Goal: Find specific page/section: Find specific page/section

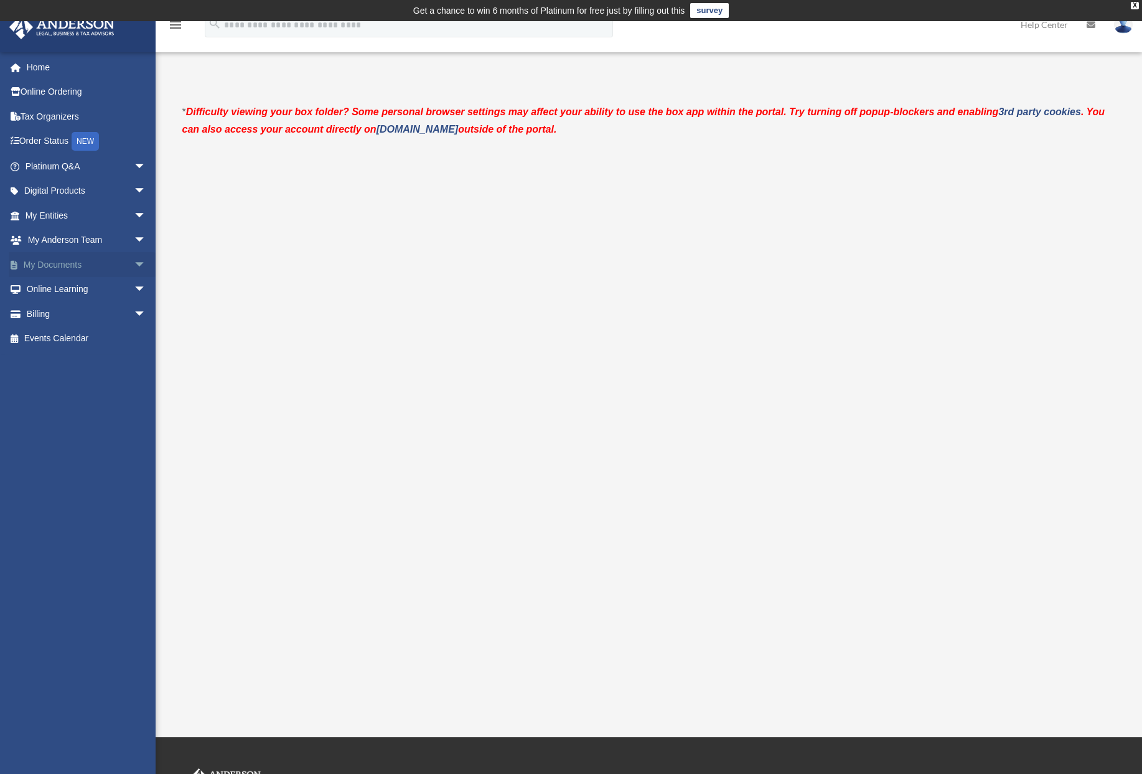
click at [46, 268] on link "My Documents arrow_drop_down" at bounding box center [87, 264] width 156 height 25
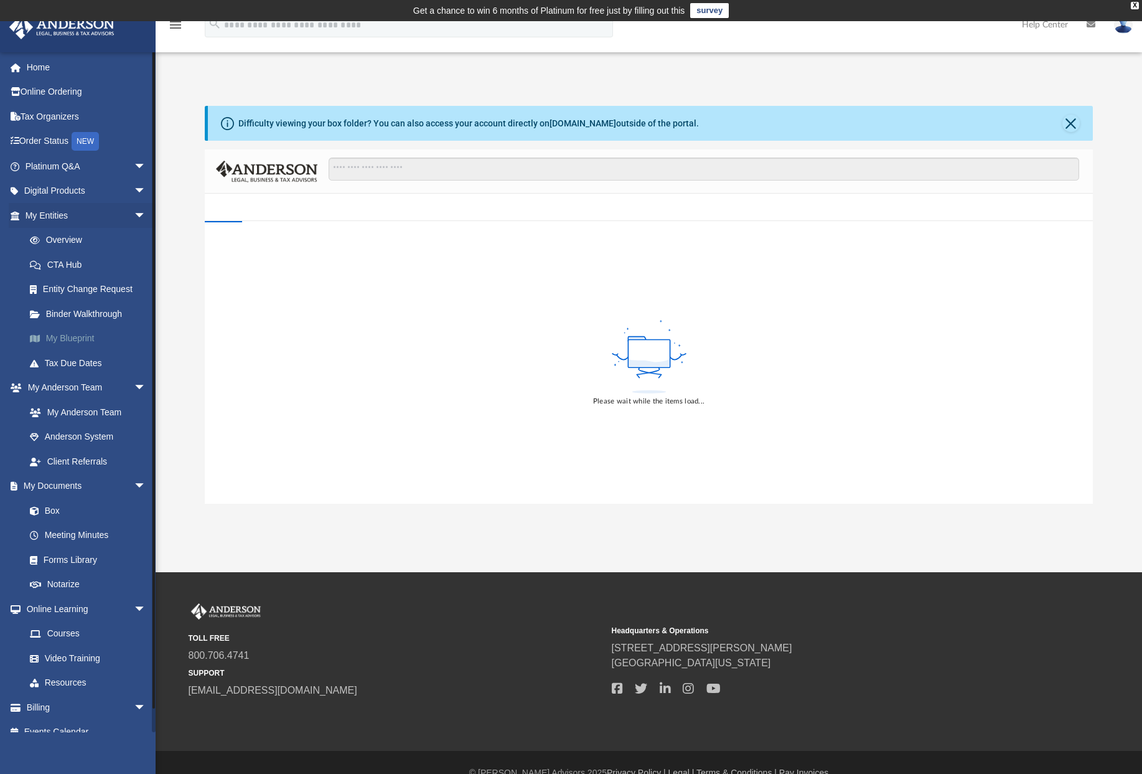
click at [54, 334] on link "My Blueprint" at bounding box center [91, 338] width 148 height 25
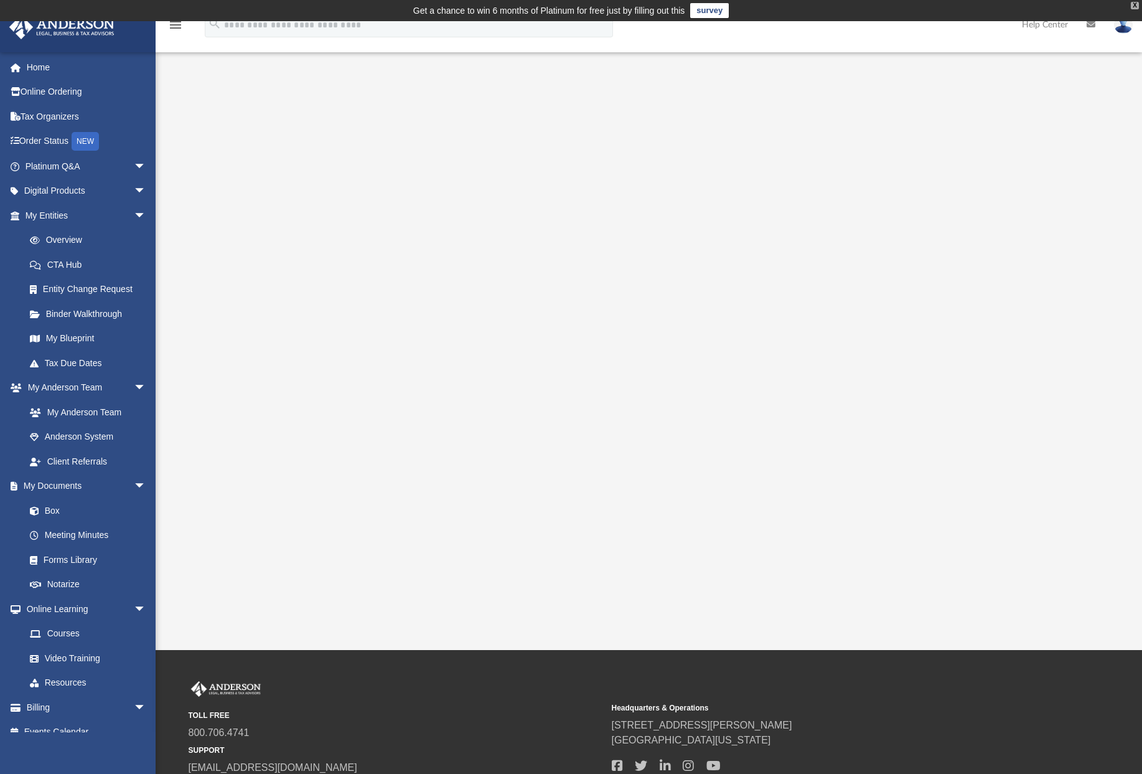
click at [1137, 4] on div "X" at bounding box center [1135, 5] width 8 height 7
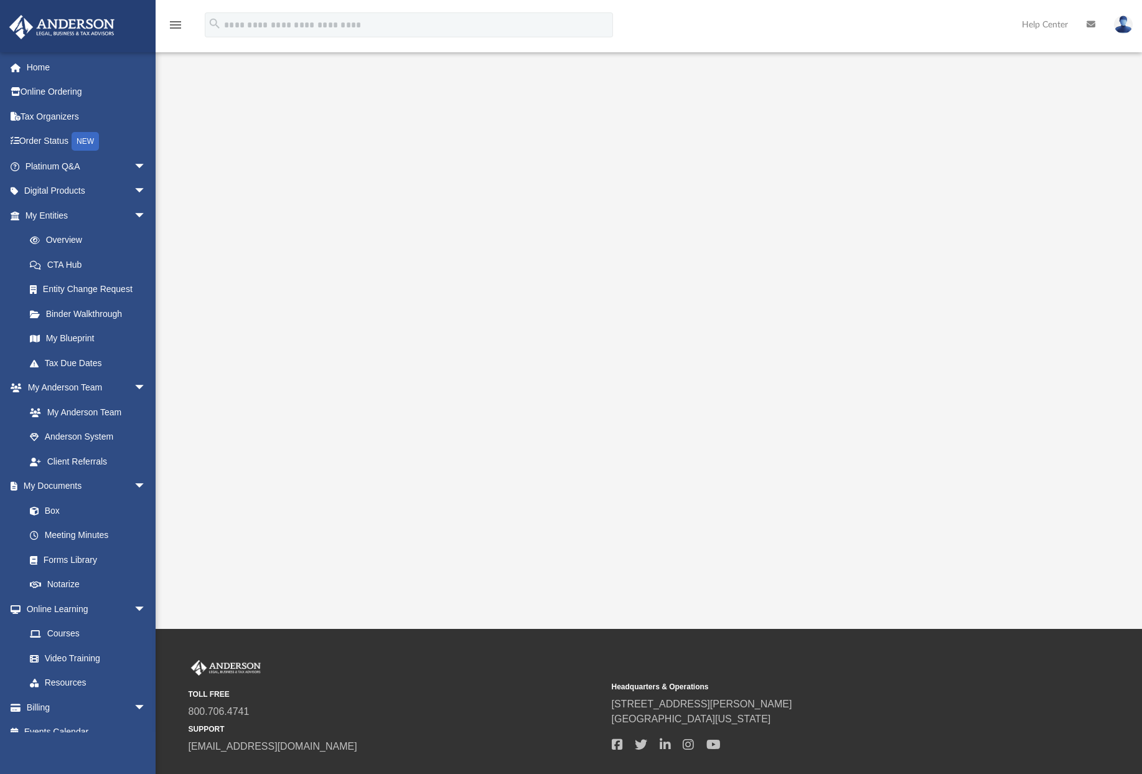
click at [815, 617] on div "App [EMAIL_ADDRESS][DOMAIN_NAME] Sign Out [EMAIL_ADDRESS][DOMAIN_NAME] Home Onl…" at bounding box center [571, 314] width 1142 height 629
